Goal: Contribute content: Add original content to the website for others to see

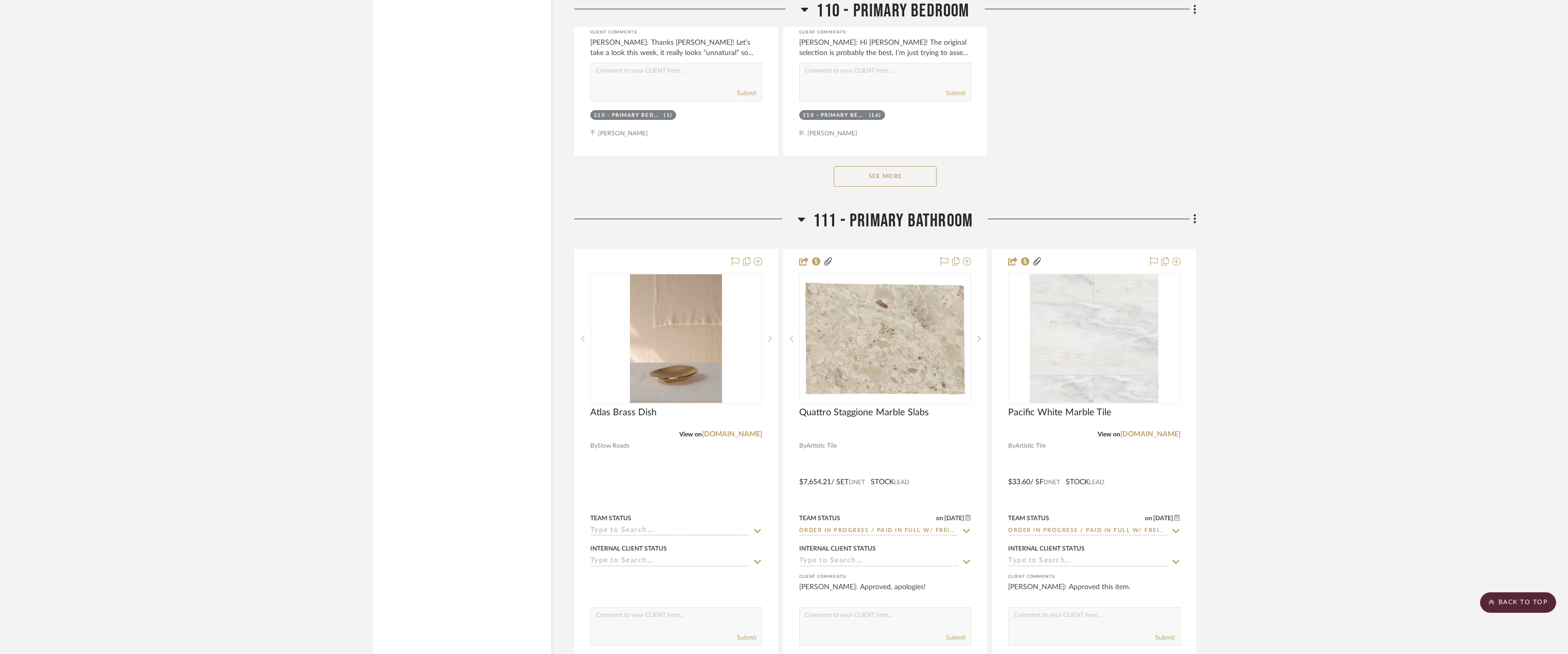
scroll to position [10289, 0]
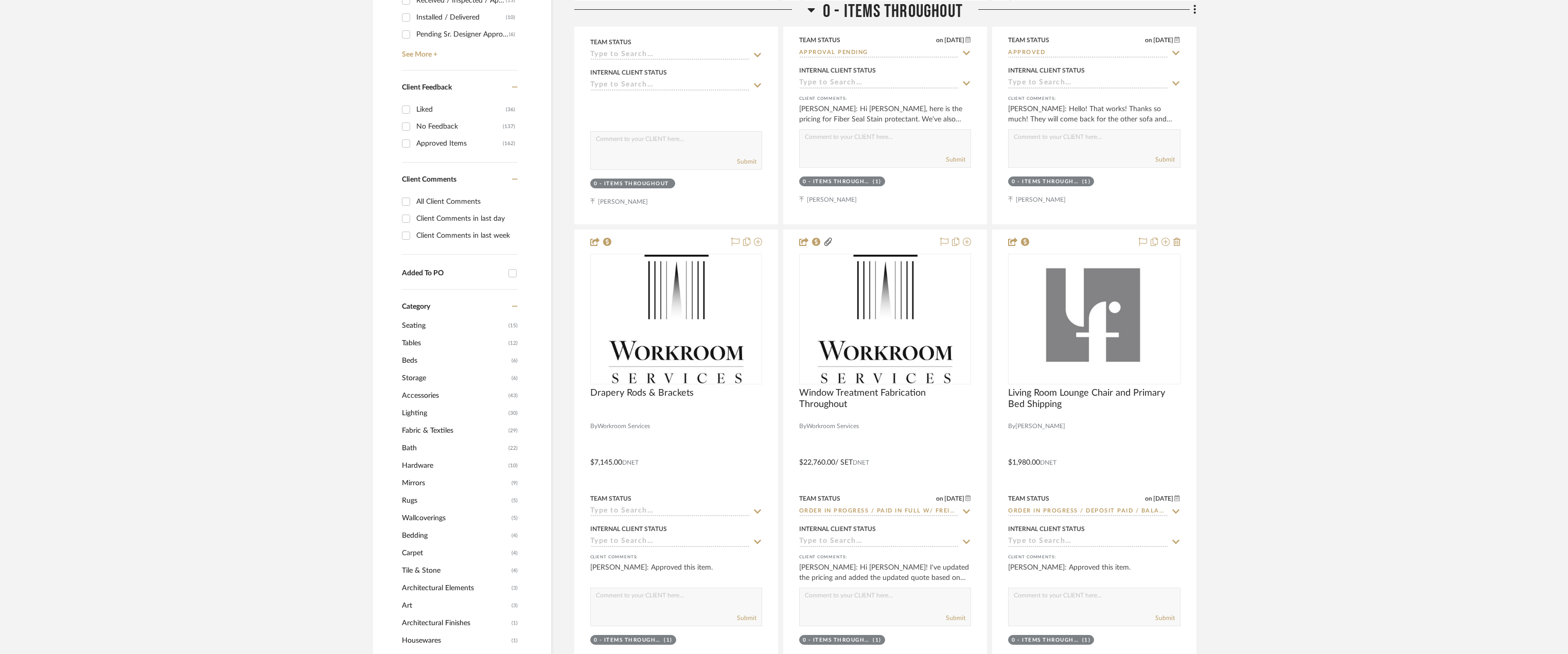
scroll to position [566, 0]
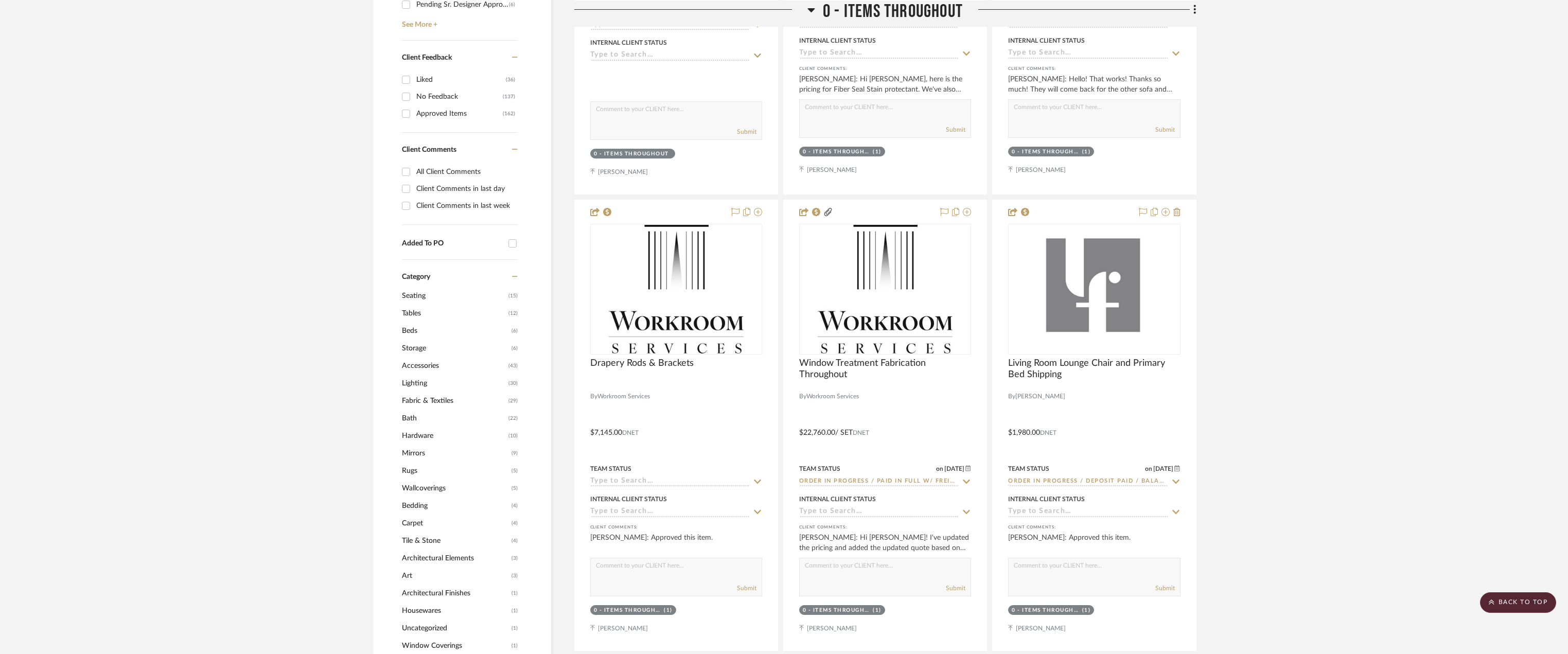
click at [412, 422] on span "Bath" at bounding box center [453, 418] width 104 height 17
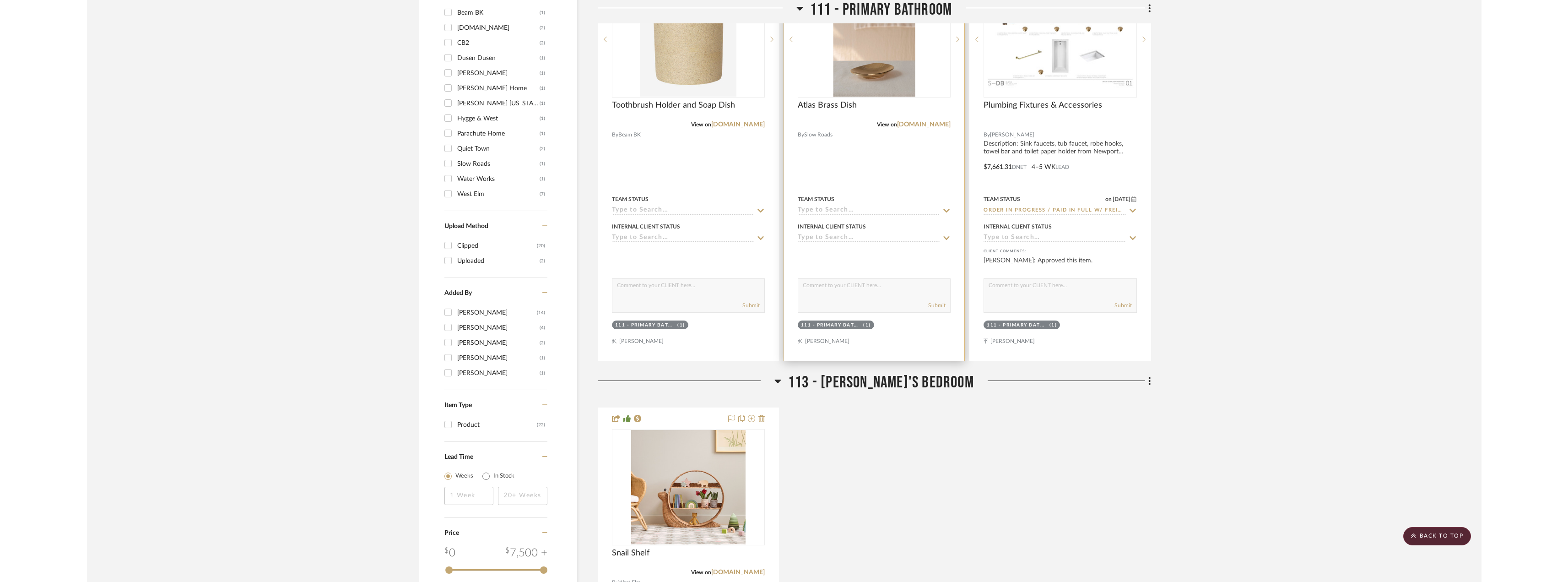
scroll to position [1099, 0]
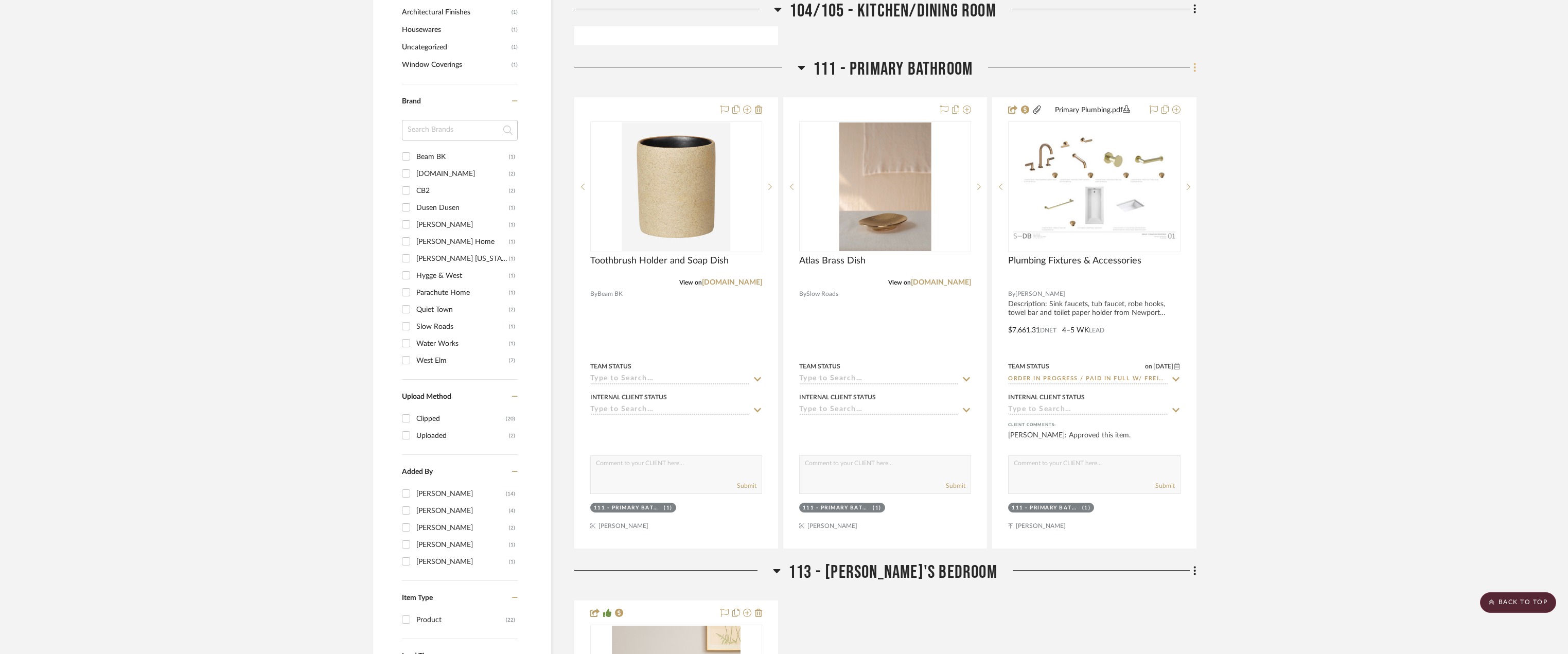
click at [1194, 67] on icon at bounding box center [1194, 67] width 2 height 9
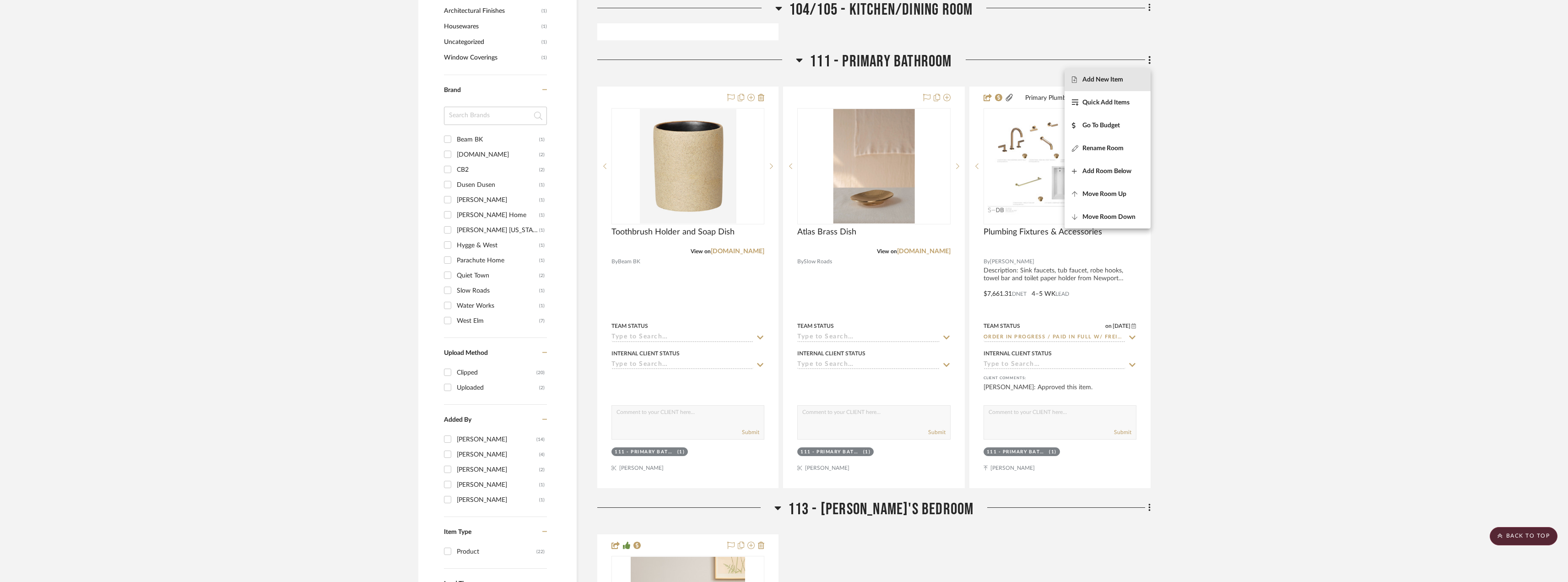
drag, startPoint x: 1100, startPoint y: 81, endPoint x: 1094, endPoint y: 84, distance: 6.7
click at [1100, 82] on span "Add New Item" at bounding box center [1102, 79] width 41 height 8
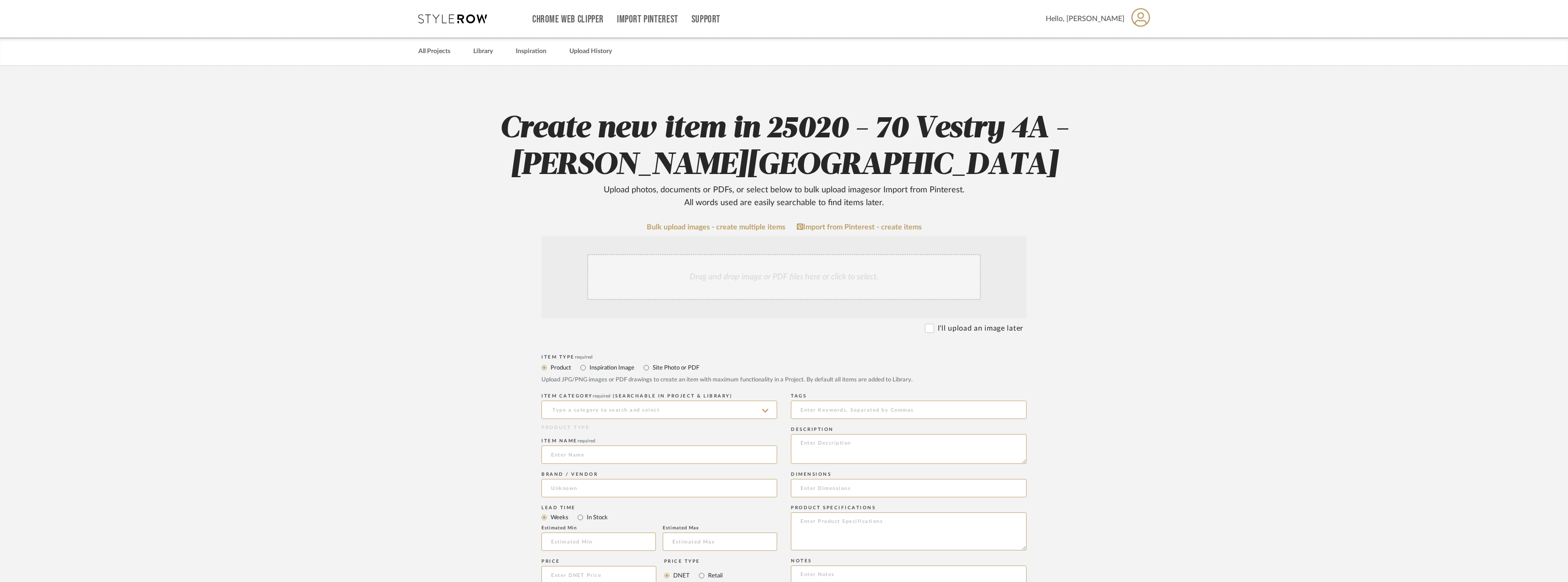
click at [799, 278] on div "Drag and drop image or PDF files here or click to select." at bounding box center [784, 277] width 394 height 46
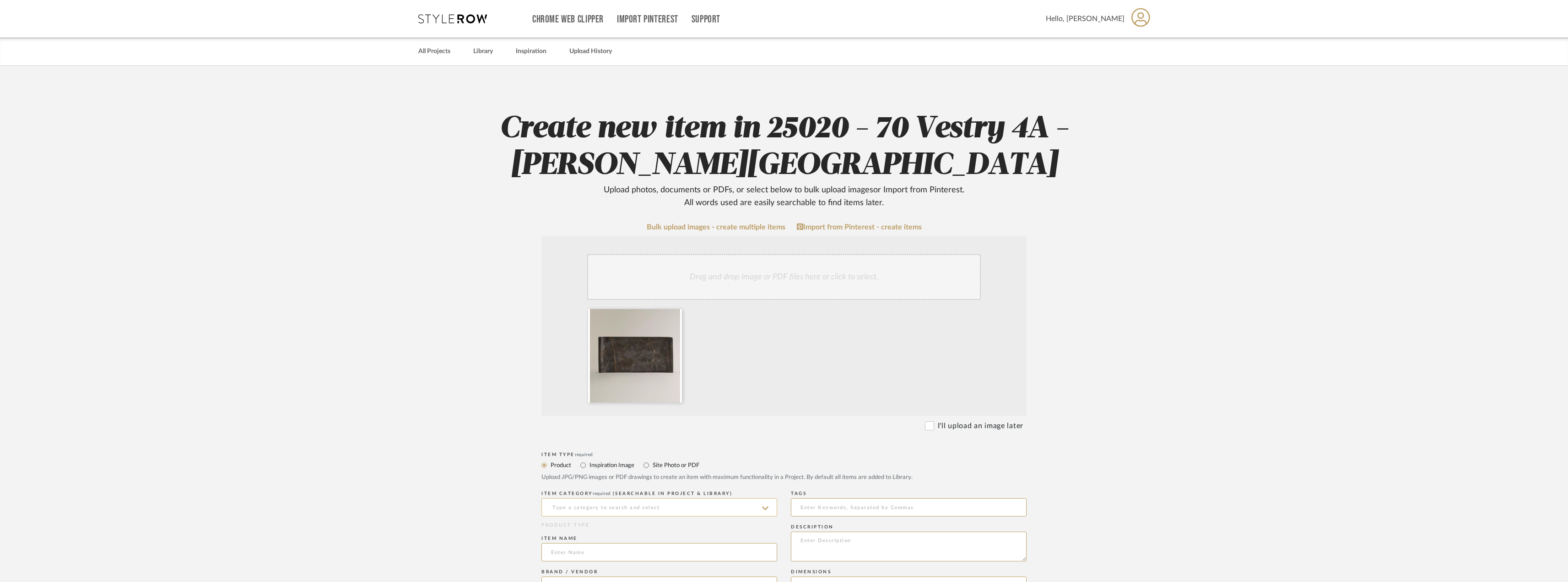
click at [581, 511] on input at bounding box center [659, 507] width 236 height 18
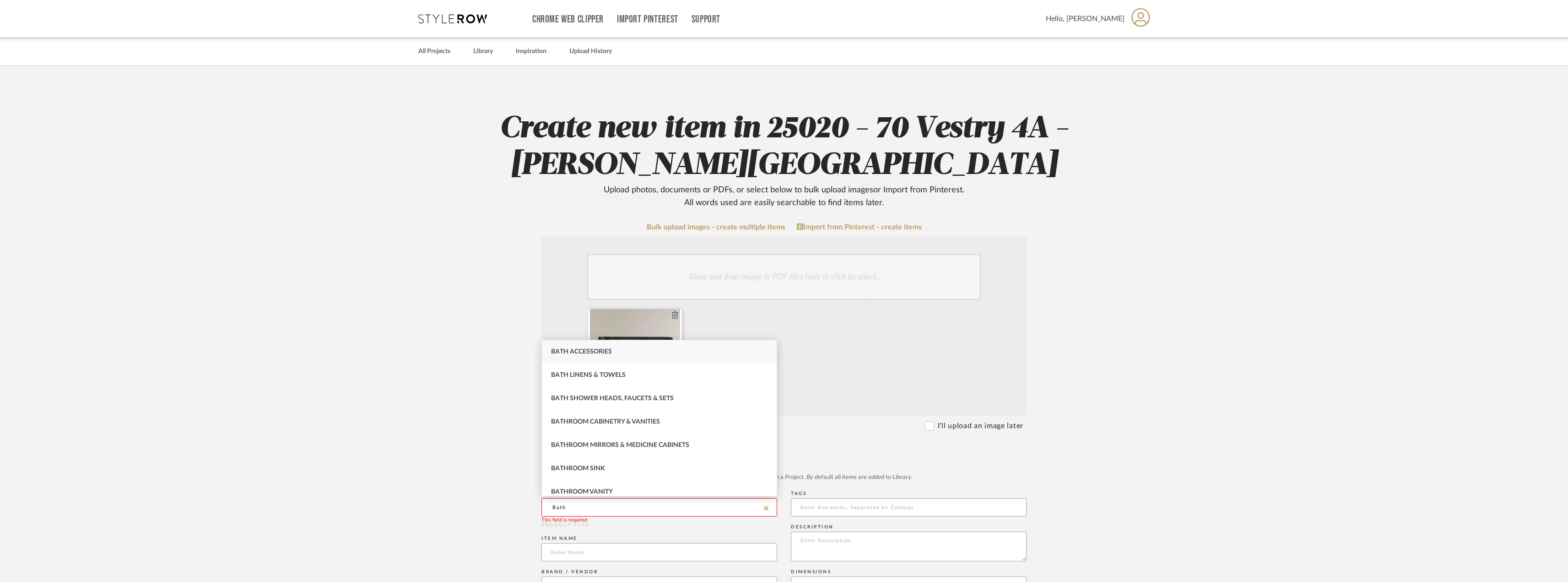
click at [589, 347] on div "Bath Accessories" at bounding box center [659, 352] width 235 height 23
type input "Bath Accessories"
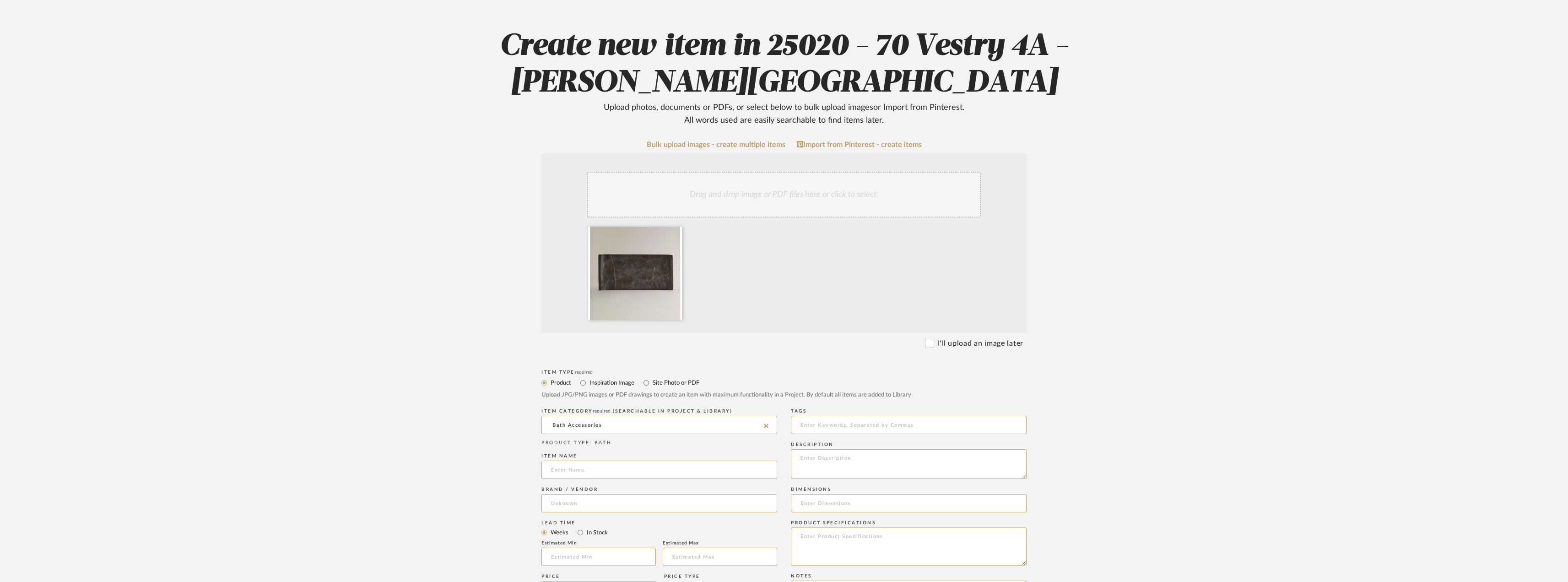
scroll to position [229, 0]
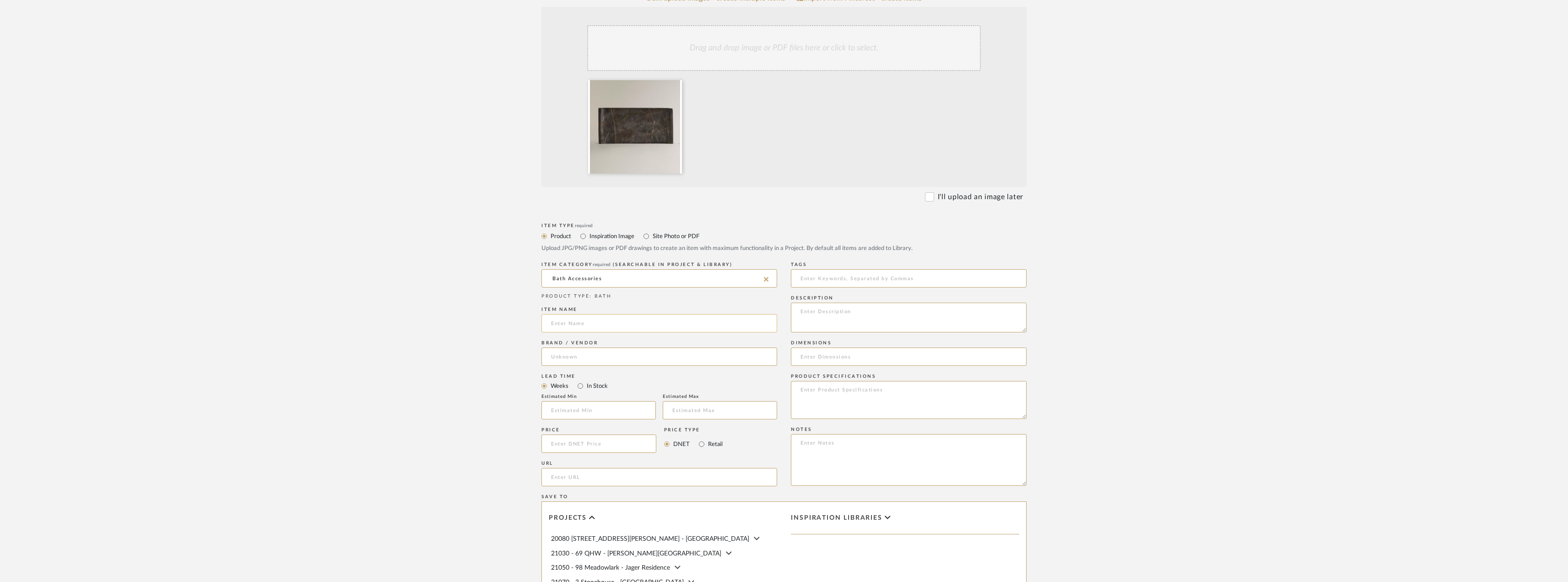
click at [603, 321] on input at bounding box center [659, 323] width 236 height 18
type input "T"
type input "Marble Tray"
click at [592, 356] on input at bounding box center [659, 356] width 236 height 18
type input "Zara Home"
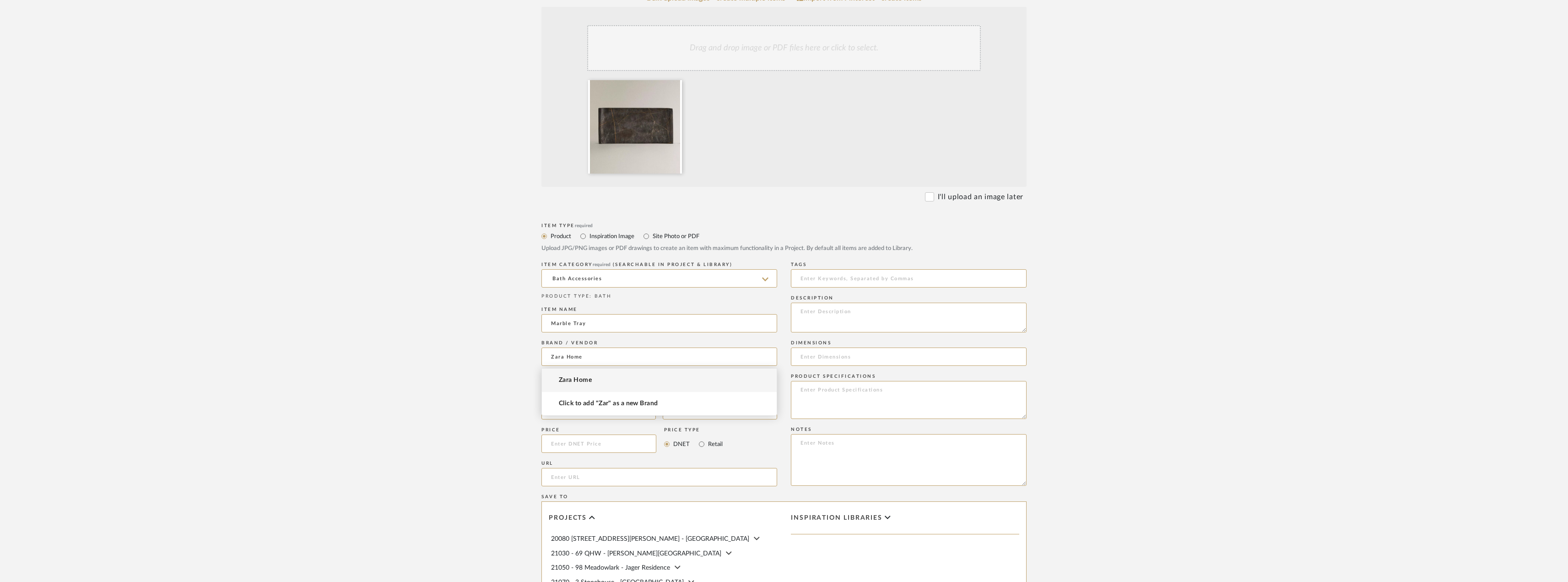
click at [602, 378] on mat-option "Zara Home" at bounding box center [659, 380] width 235 height 23
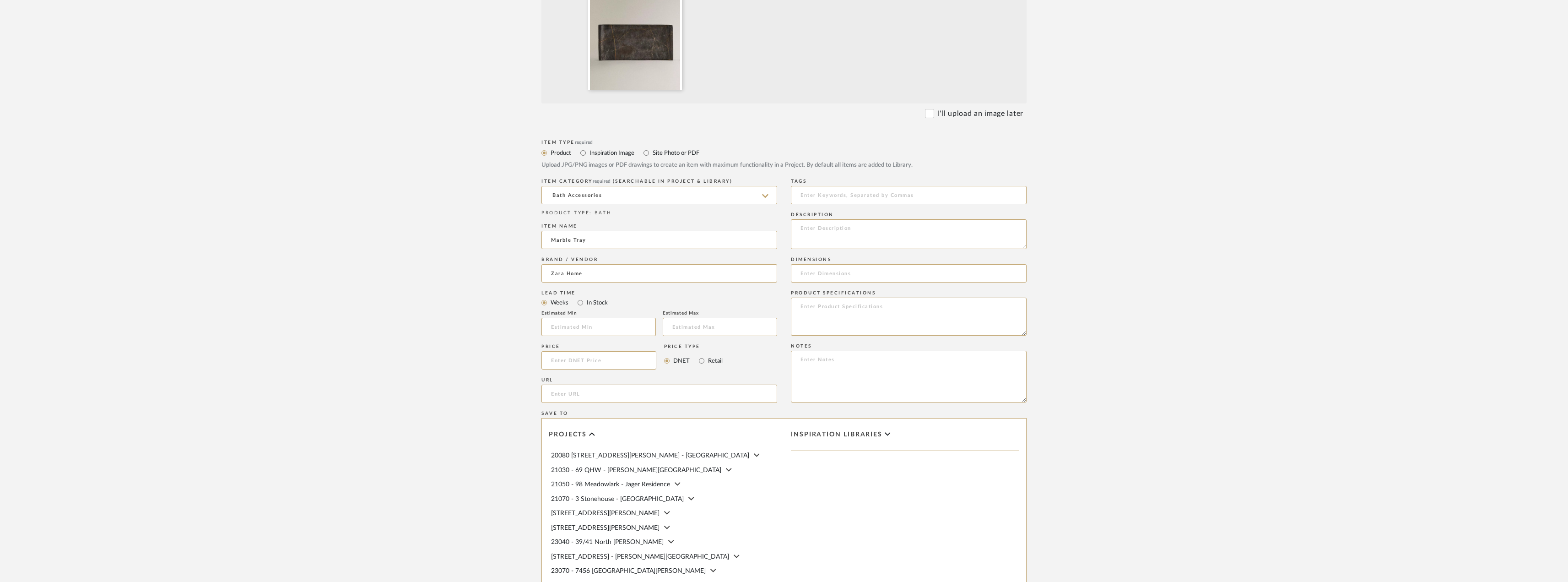
scroll to position [412, 0]
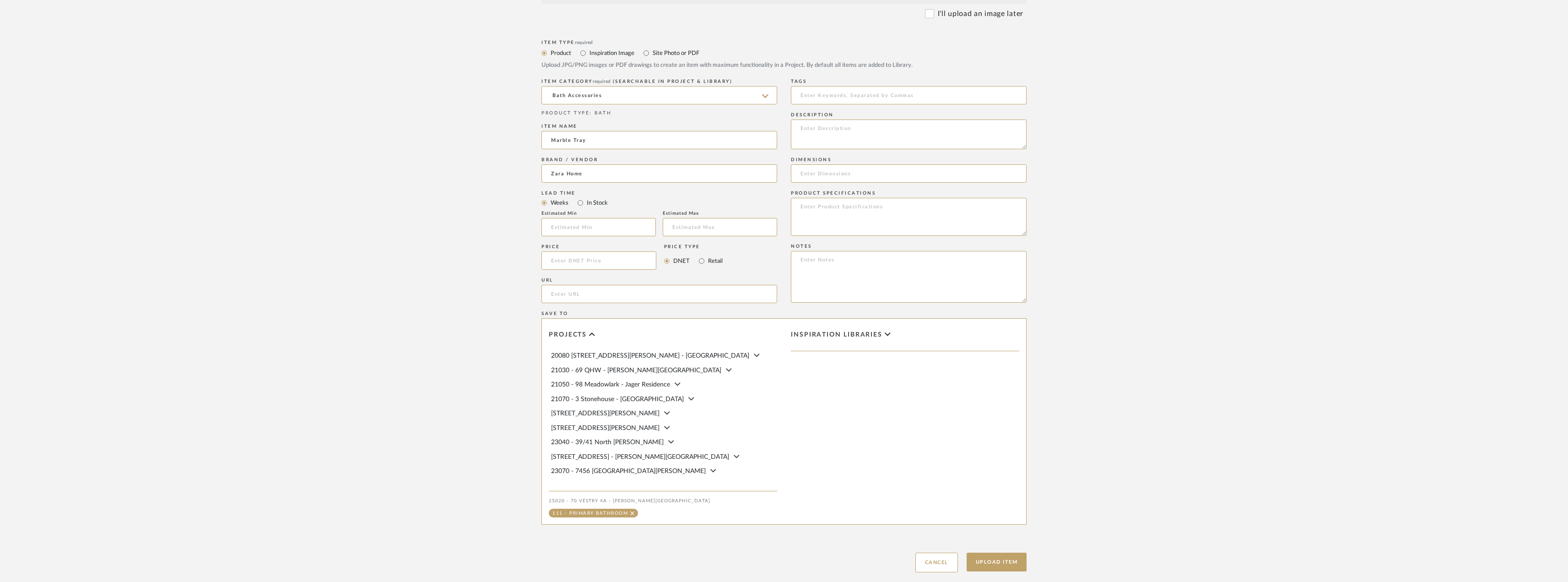
click at [983, 572] on div "Upload Item Cancel" at bounding box center [784, 551] width 485 height 42
click at [1016, 562] on button "Upload Item" at bounding box center [997, 562] width 60 height 19
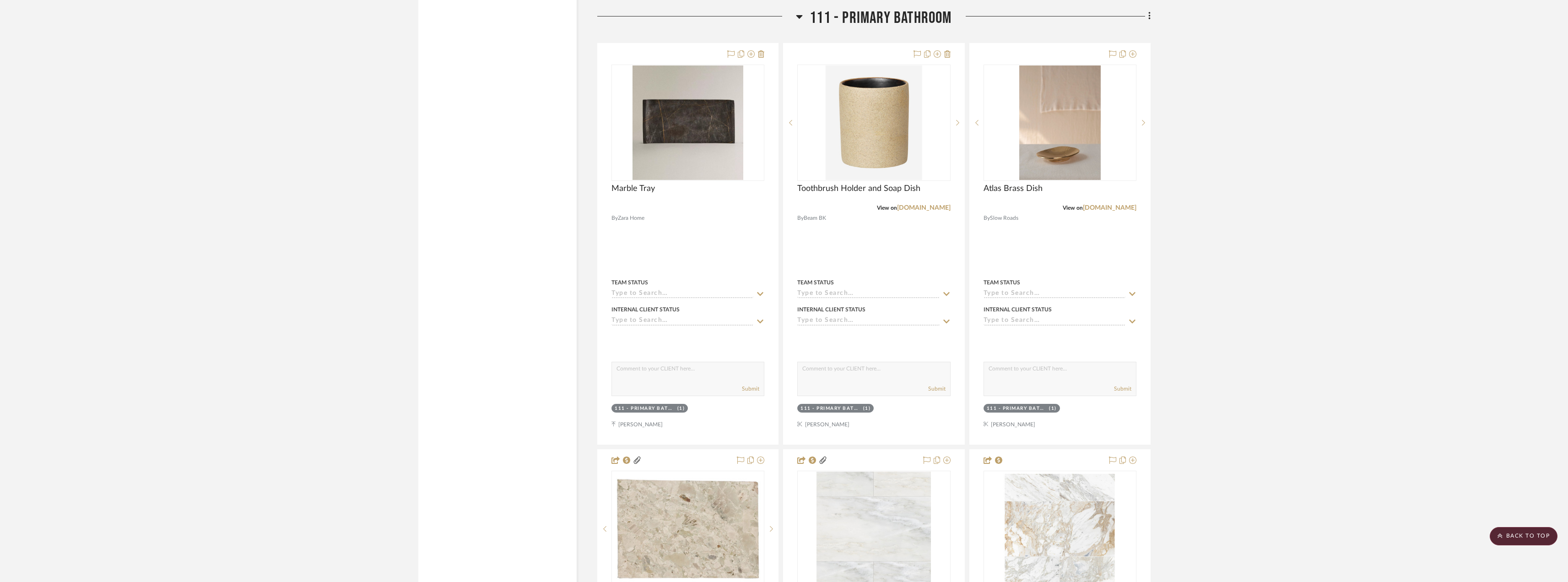
scroll to position [8991, 0]
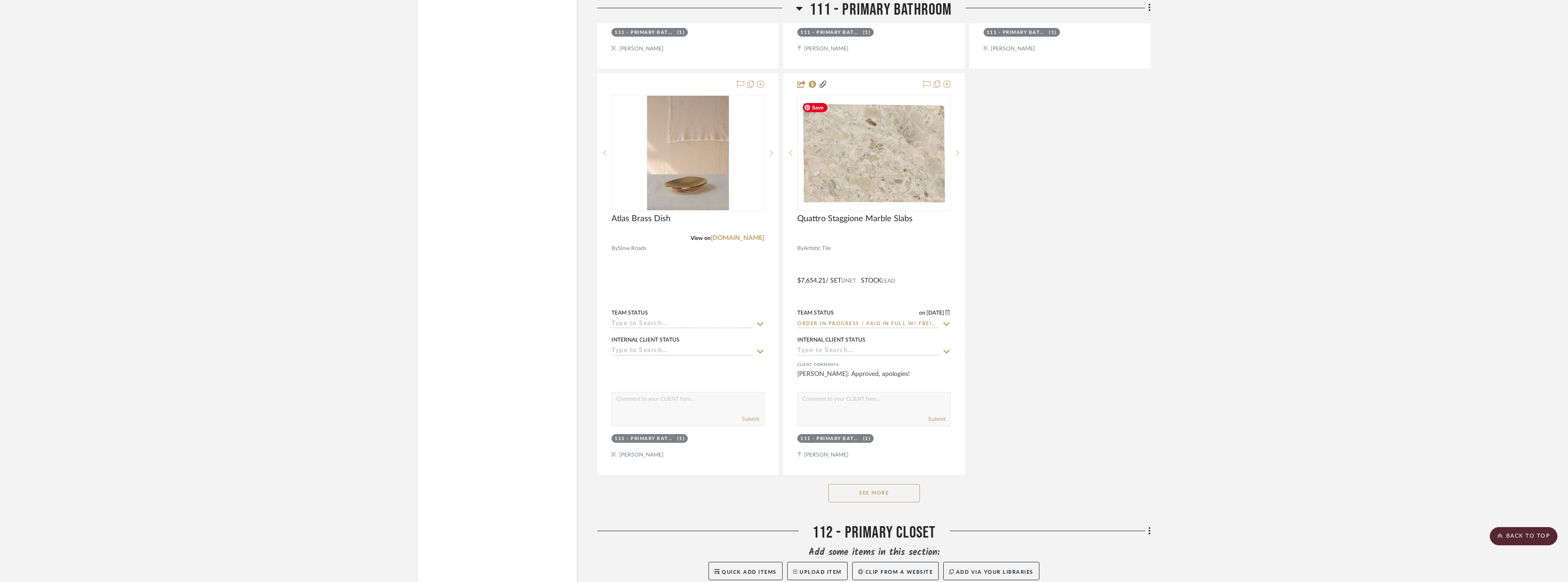
scroll to position [10163, 0]
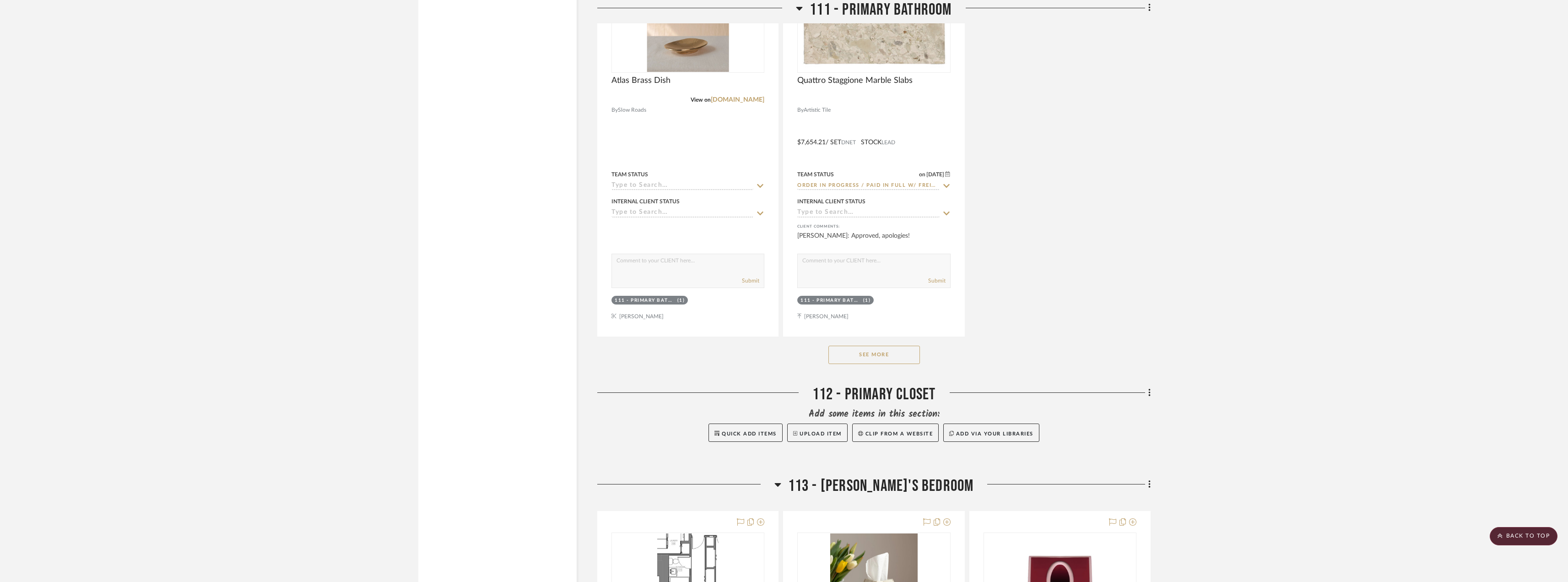
click at [896, 348] on button "See More" at bounding box center [874, 355] width 92 height 18
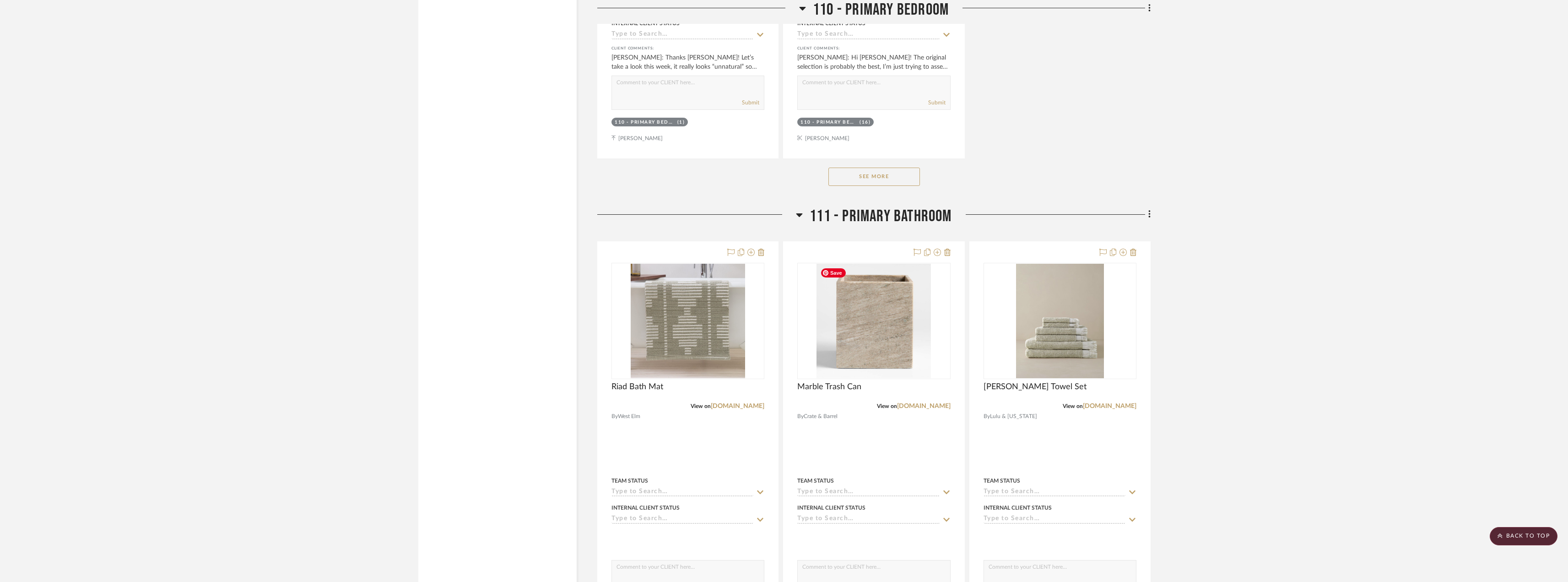
scroll to position [9110, 0]
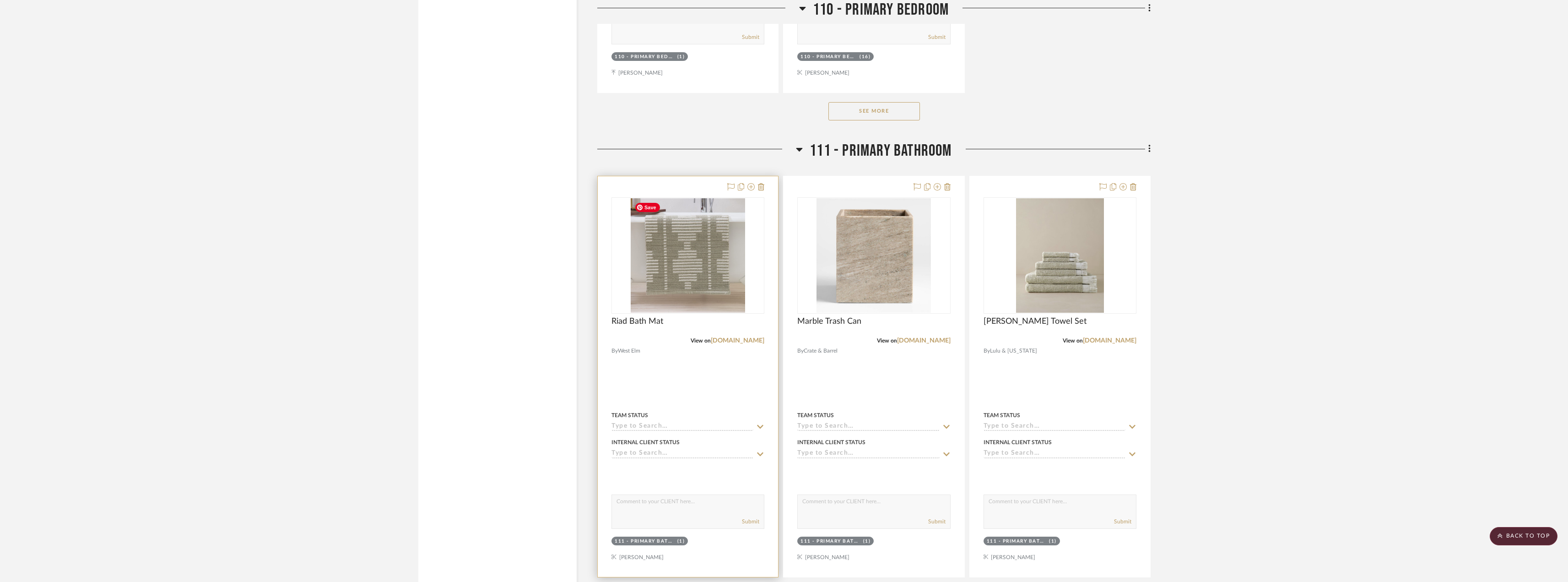
click at [678, 296] on img "0" at bounding box center [687, 255] width 114 height 114
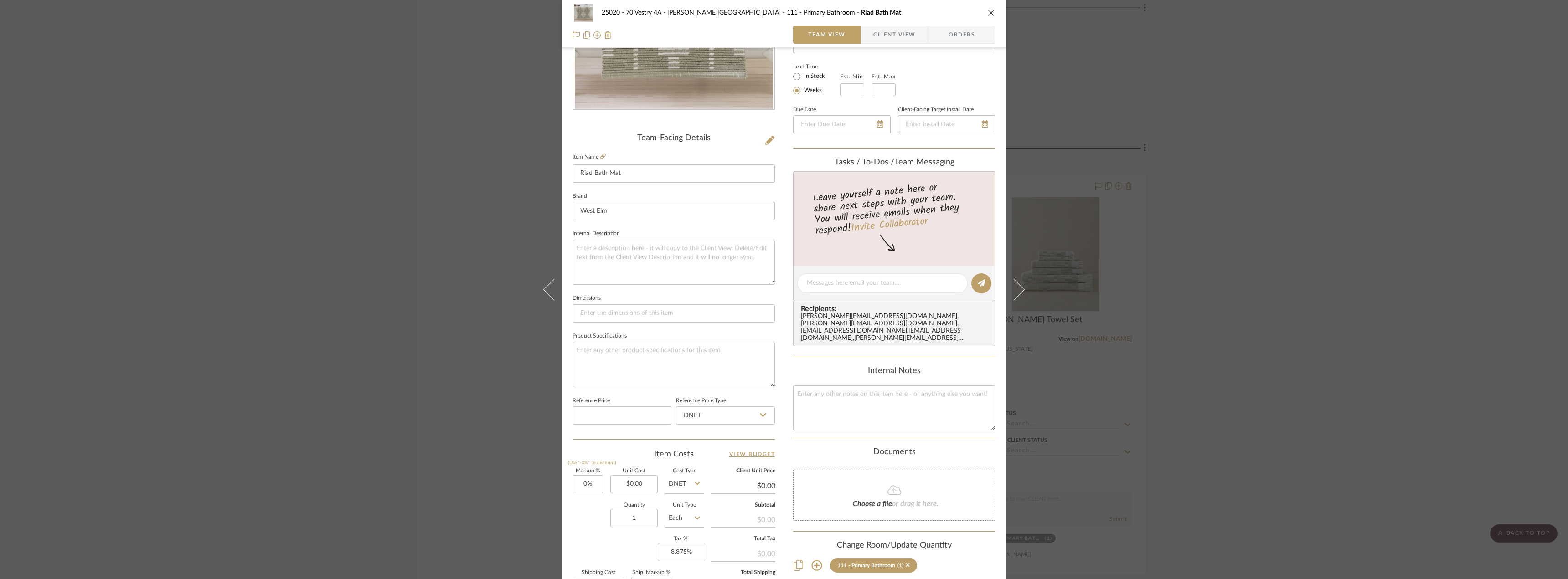
scroll to position [269, 0]
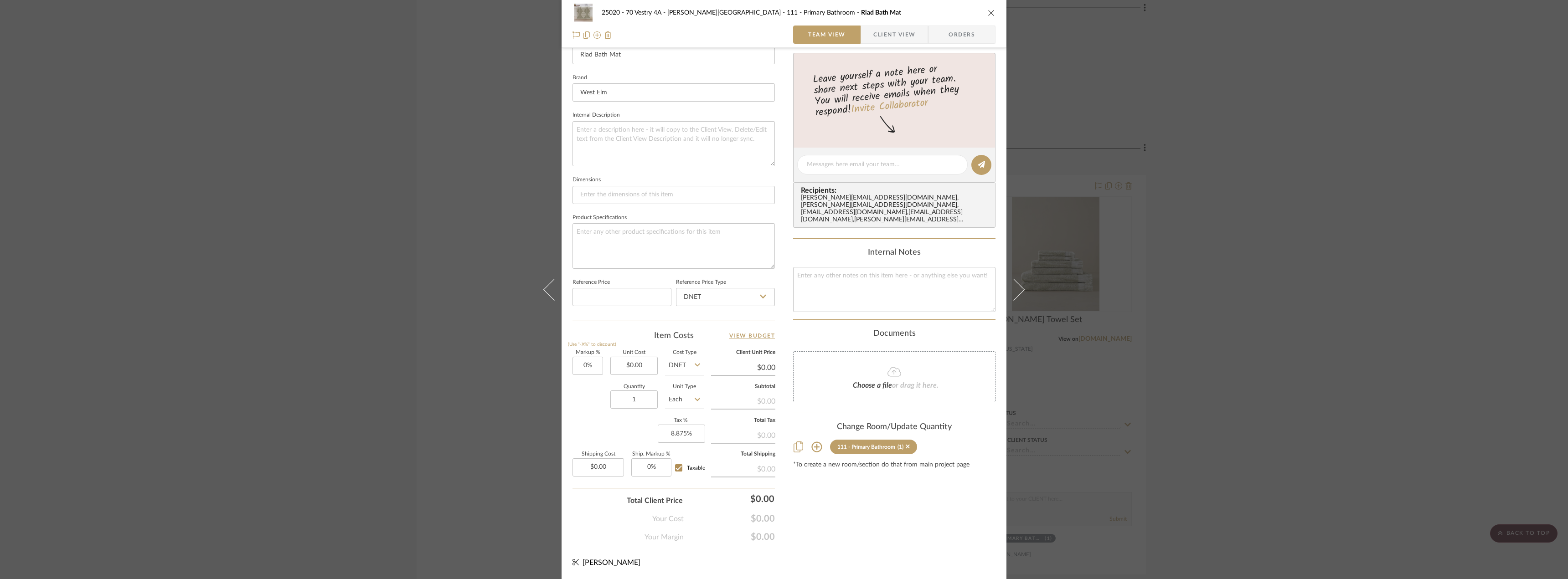
click at [1354, 111] on div "25020 - 70 Vestry 4A - Grant-Stanleigh 111 - Primary Bathroom Riad Bath Mat Tea…" at bounding box center [784, 290] width 1568 height 579
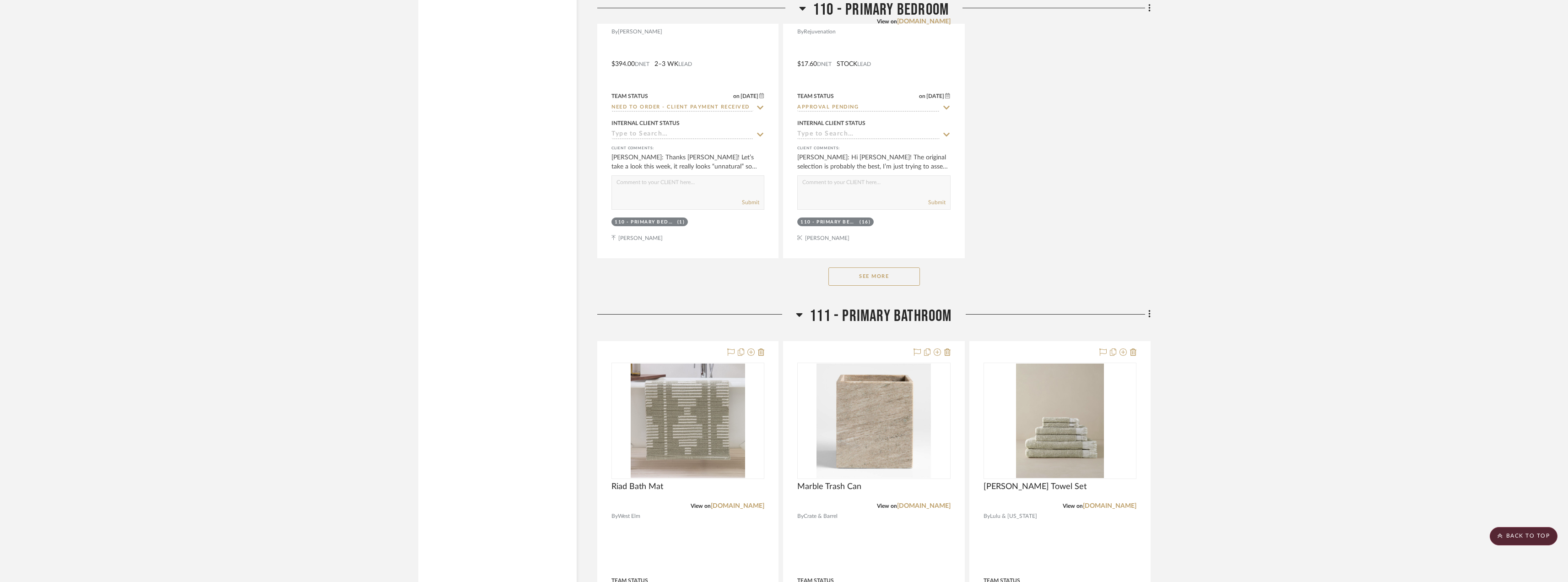
scroll to position [8836, 0]
